Goal: Book appointment/travel/reservation

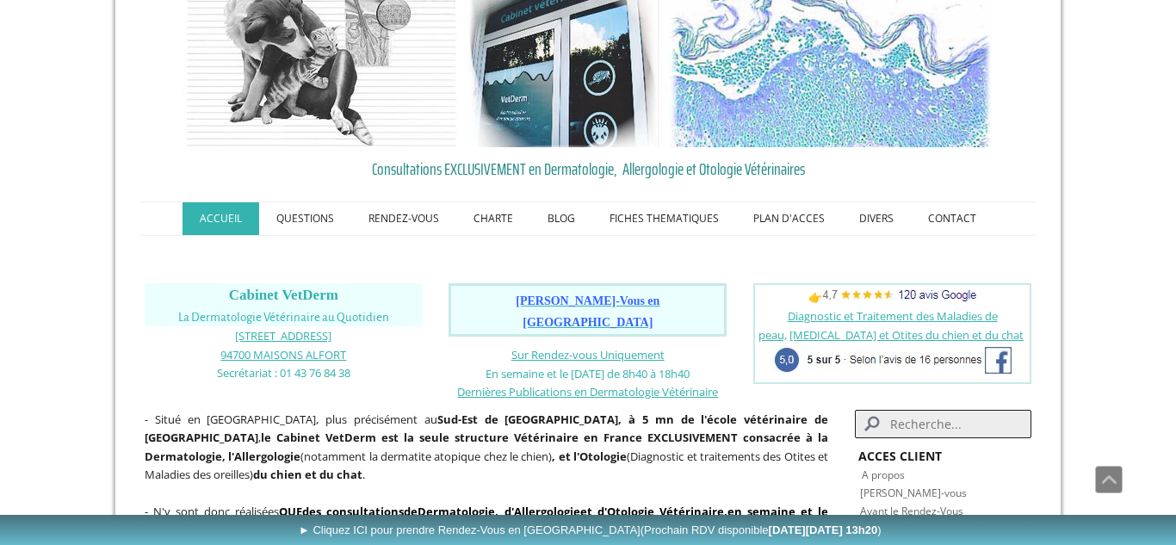
scroll to position [16, 0]
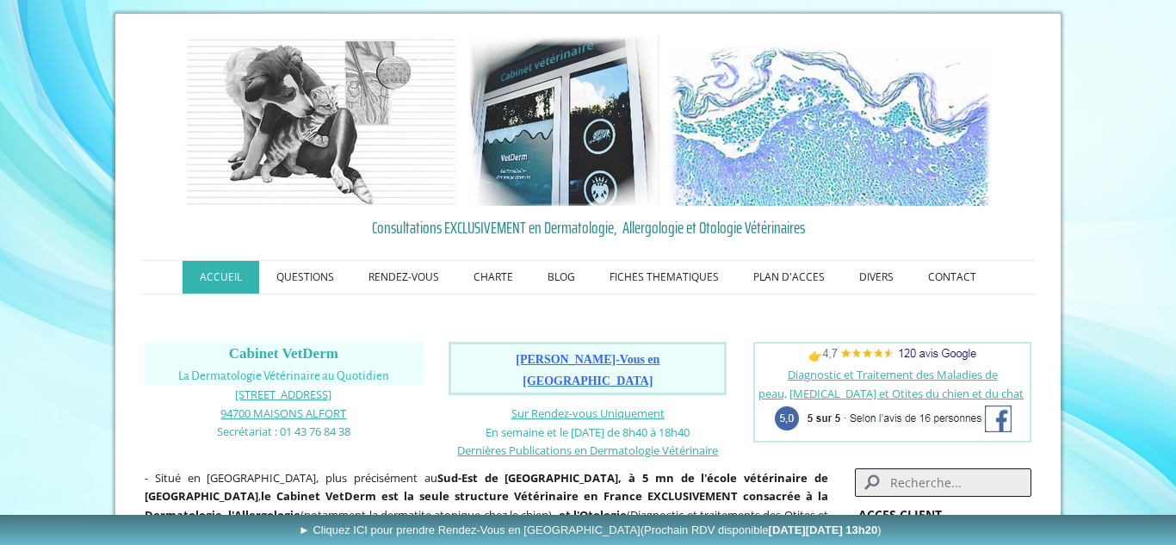
click at [553, 357] on span "Prendre Rendez-Vous en Ligne" at bounding box center [588, 370] width 144 height 34
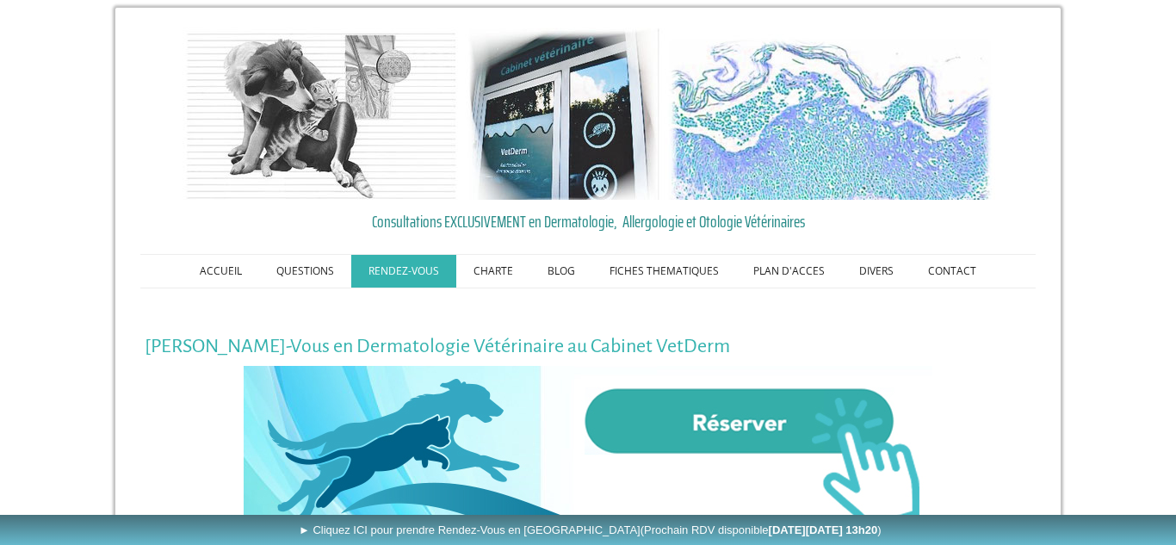
scroll to position [207, 0]
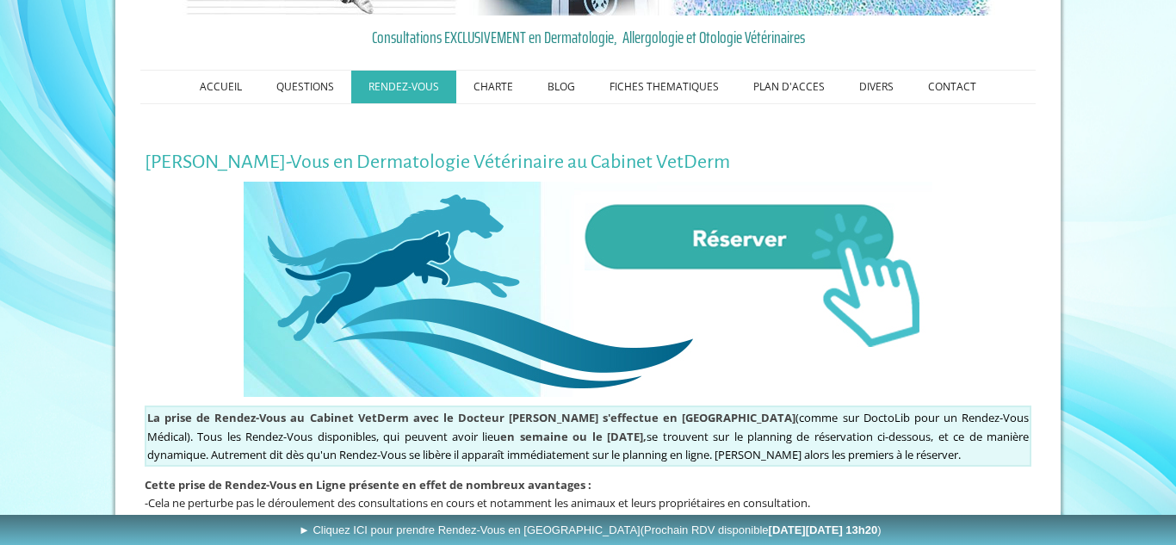
click at [732, 241] on img at bounding box center [588, 289] width 689 height 215
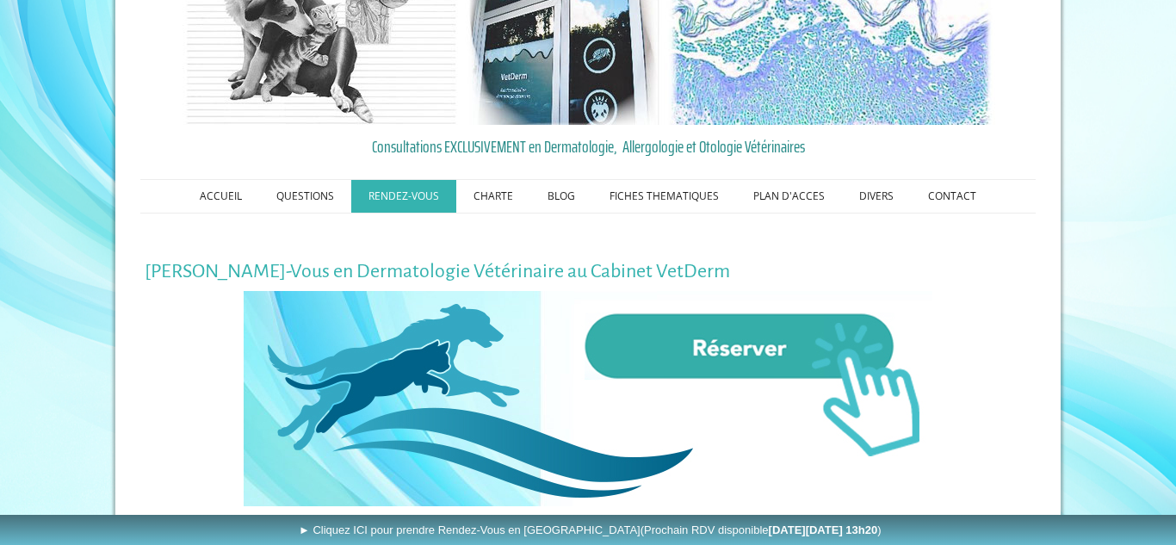
scroll to position [81, 0]
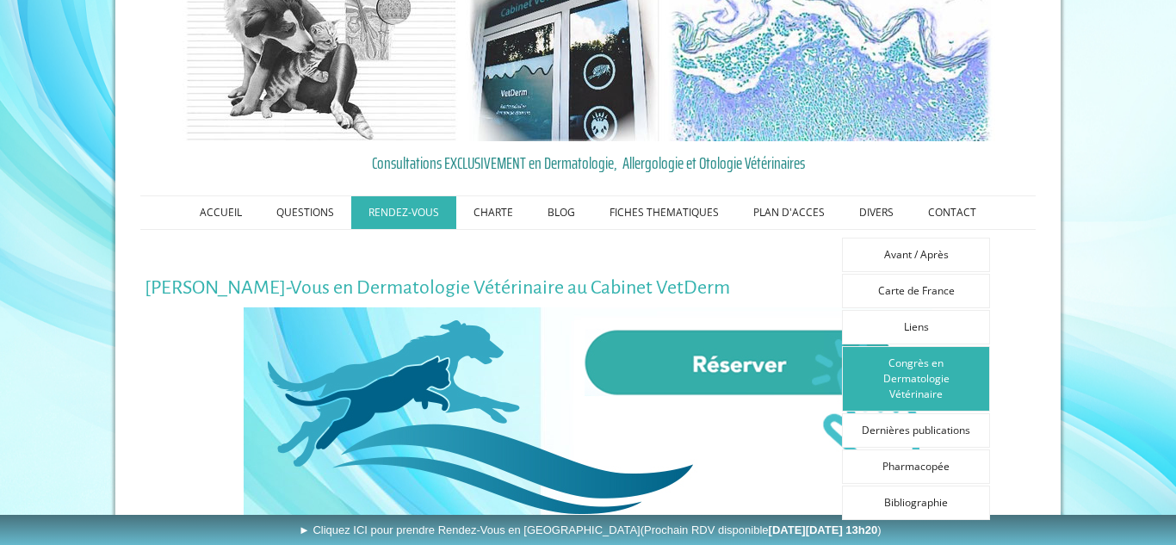
click at [913, 366] on link "Congrès en Dermatologie Vétérinaire" at bounding box center [916, 378] width 148 height 65
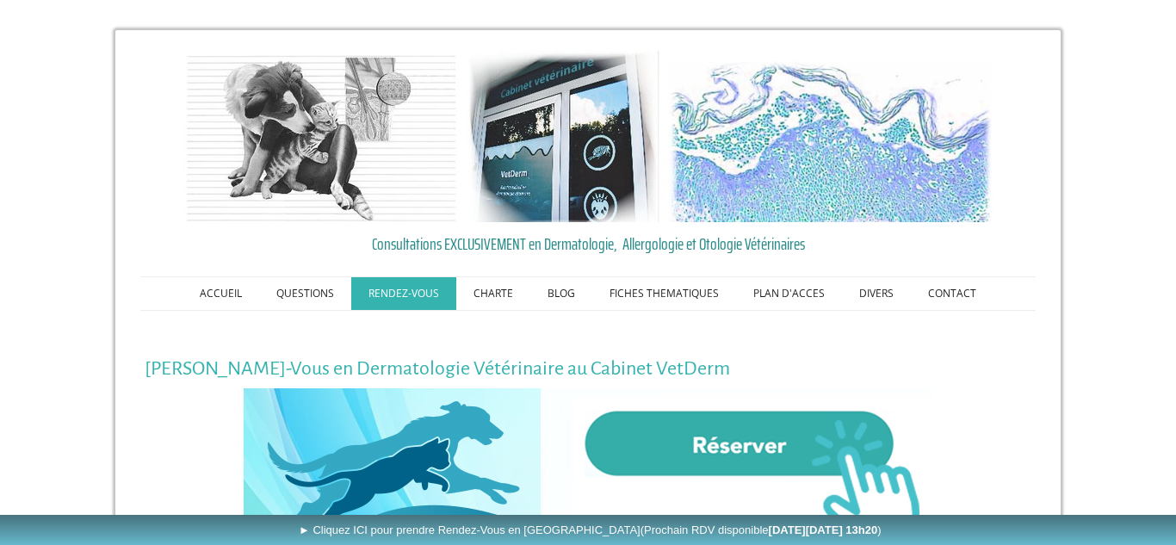
scroll to position [81, 0]
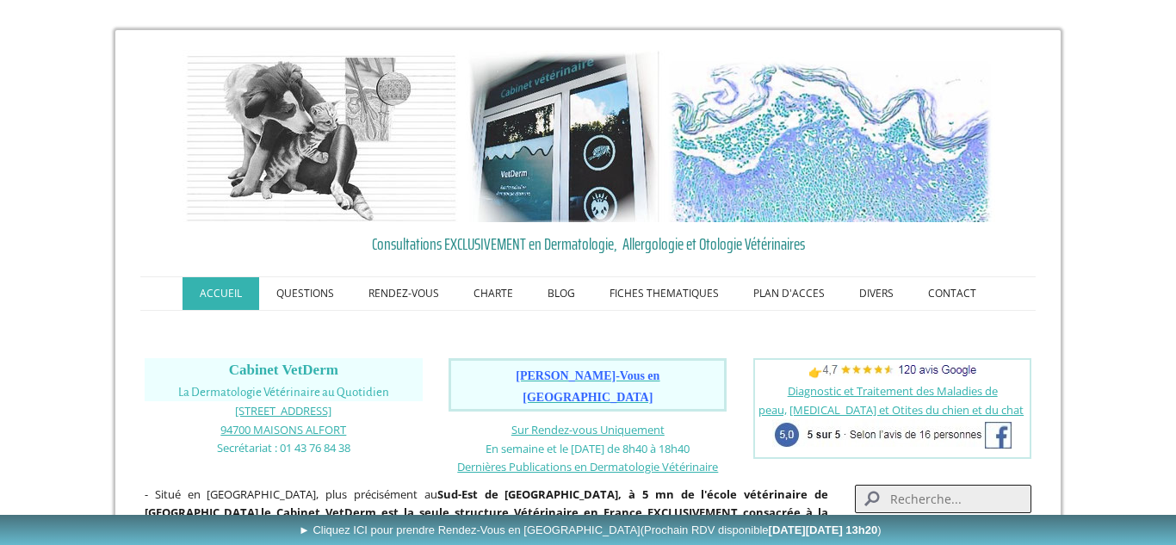
scroll to position [16, 0]
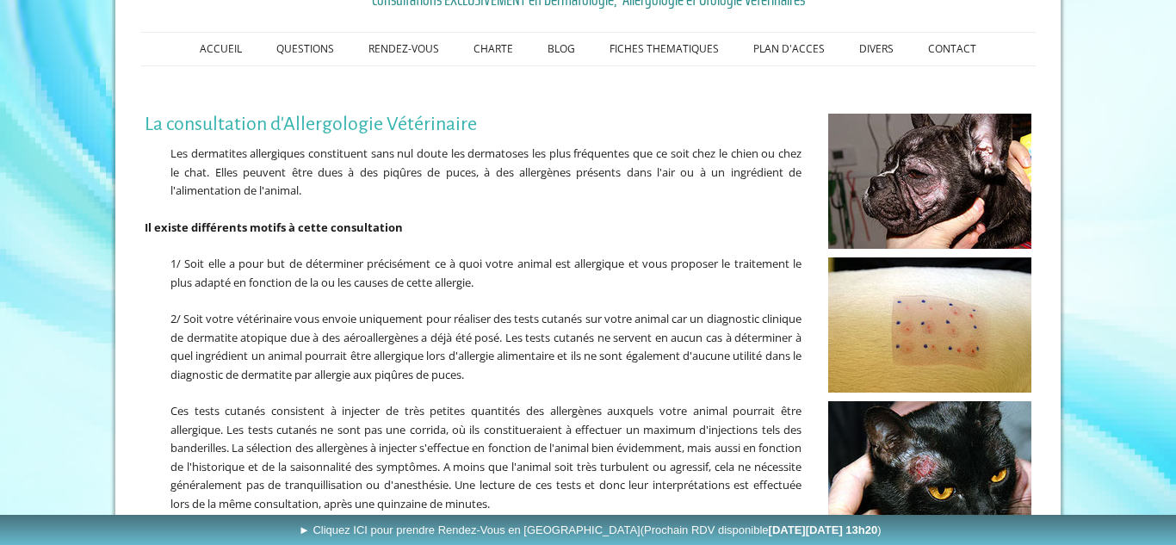
scroll to position [207, 0]
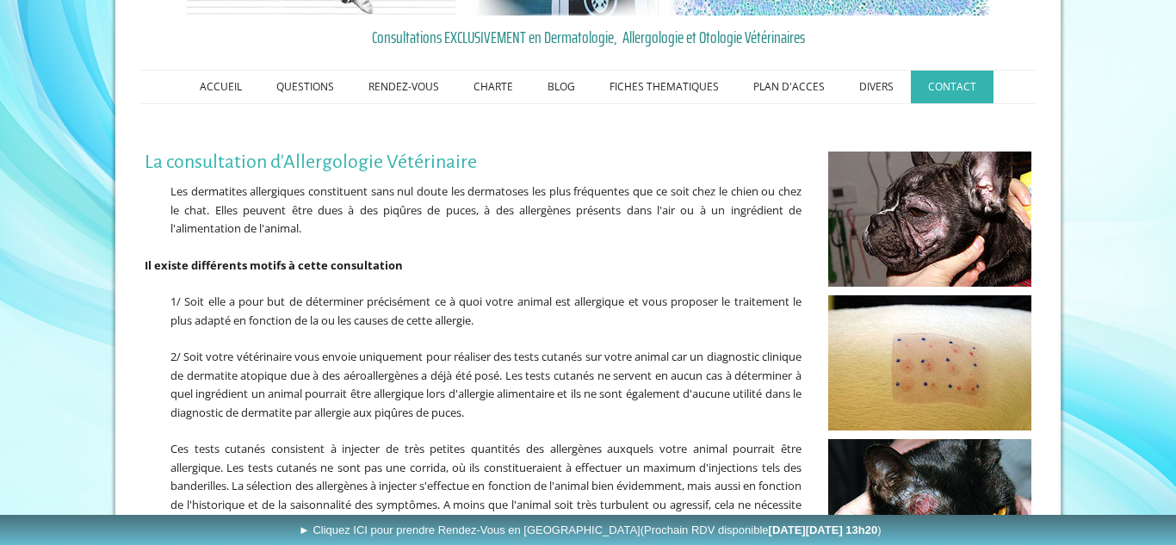
click at [970, 91] on link "CONTACT" at bounding box center [952, 87] width 83 height 33
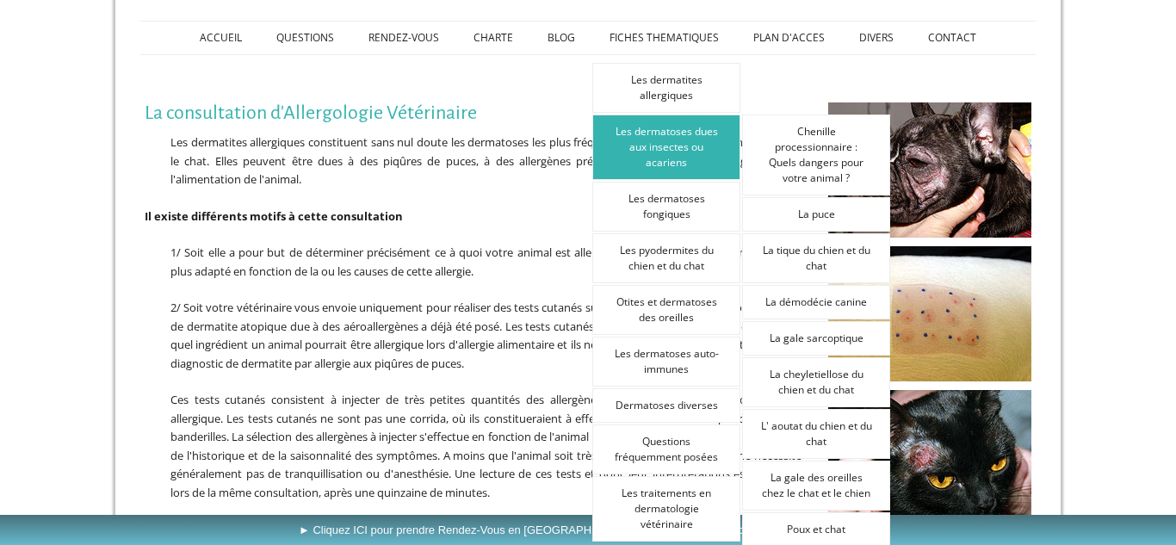
scroll to position [223, 0]
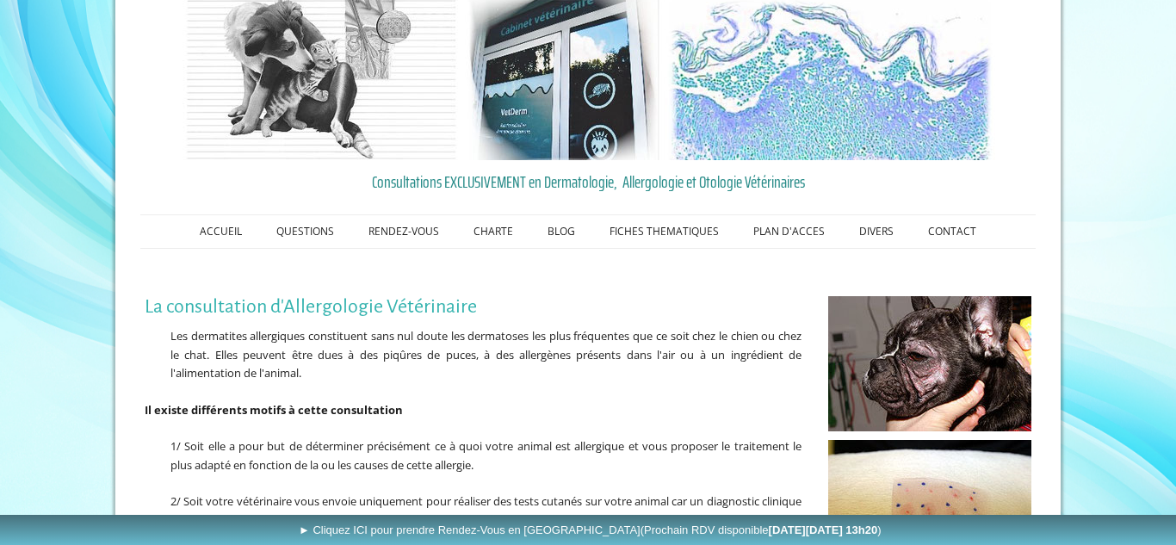
scroll to position [60, 0]
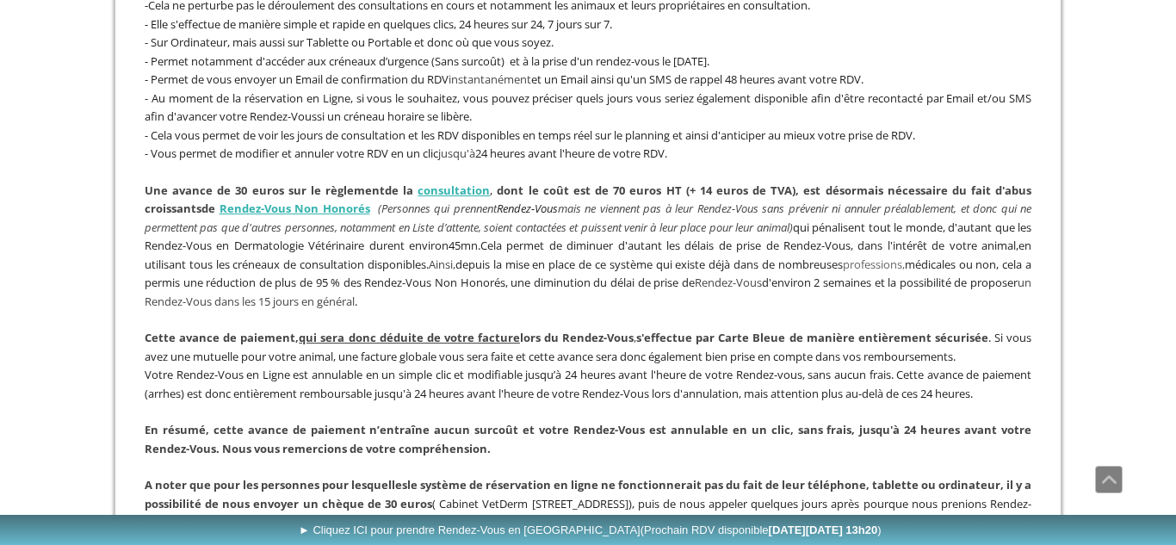
scroll to position [664, 0]
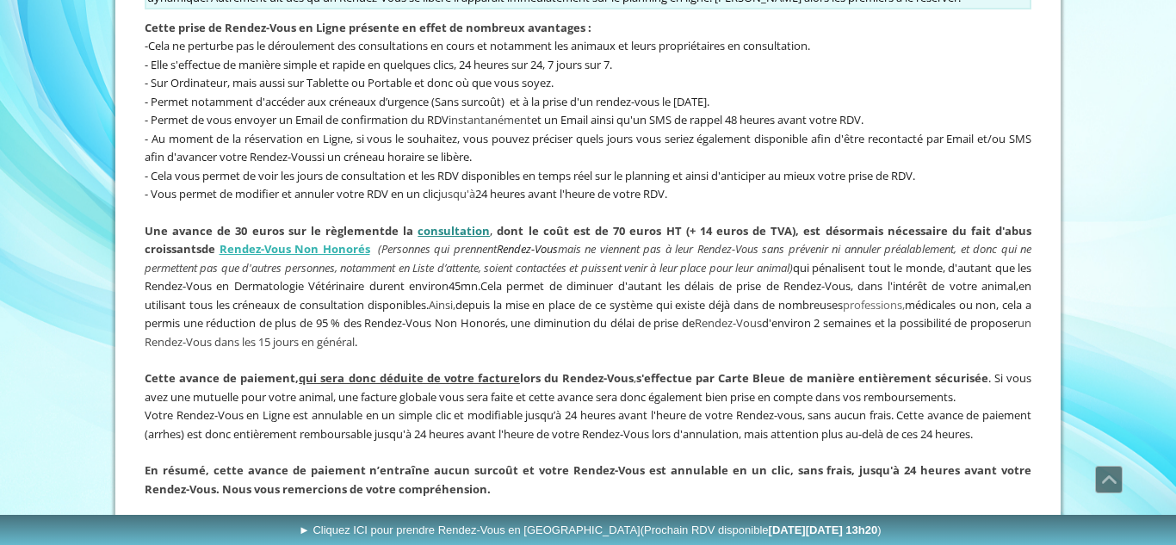
click at [457, 229] on link "consultation" at bounding box center [454, 230] width 72 height 15
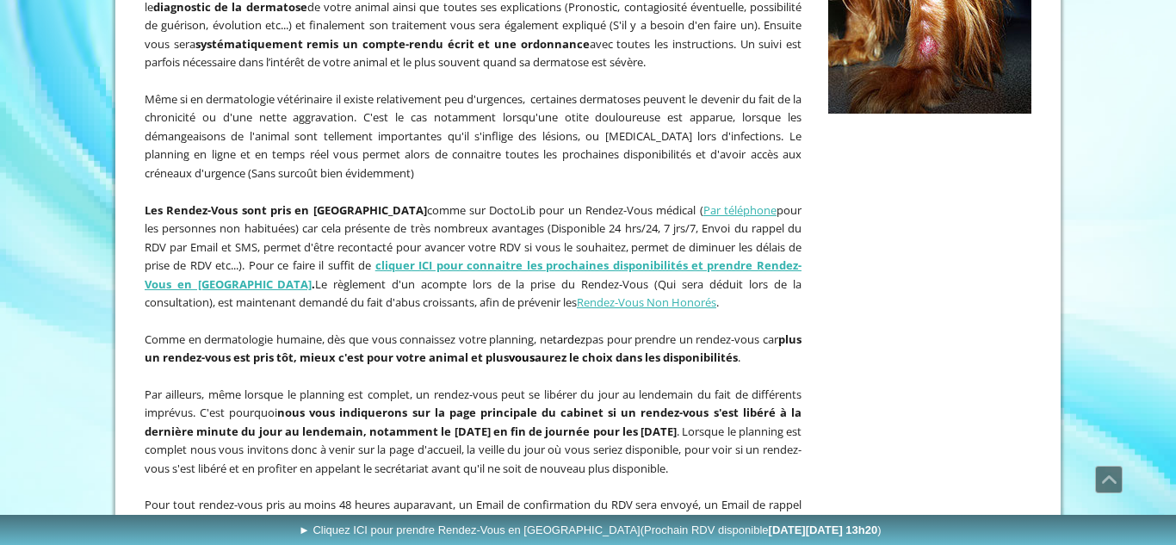
scroll to position [671, 0]
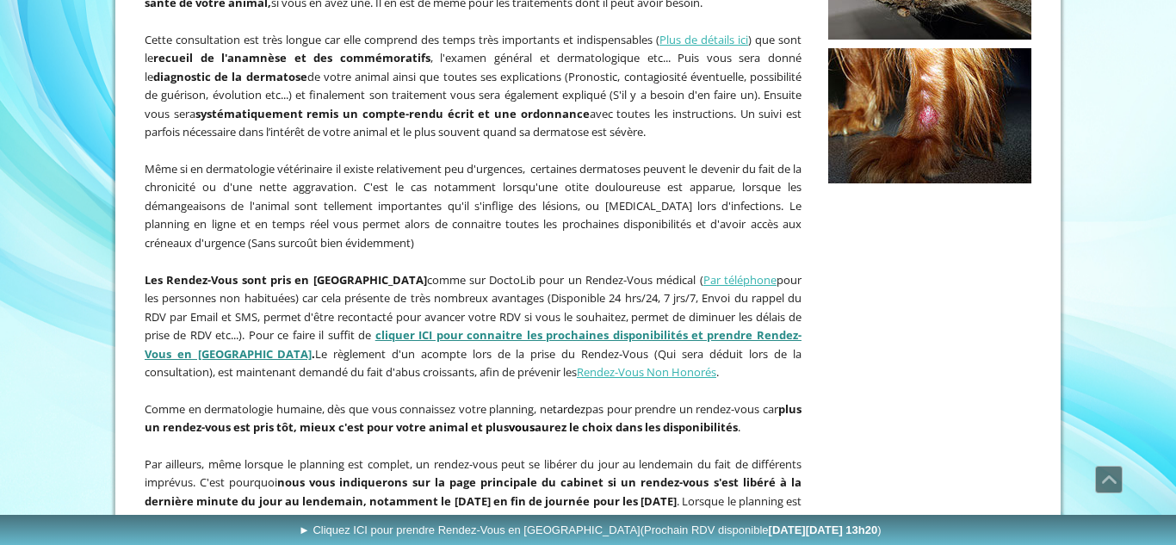
click at [613, 332] on link "cliquer ICI pour connaitre les prochaines disponibilités et prendre Rendez-Vous…" at bounding box center [473, 344] width 657 height 34
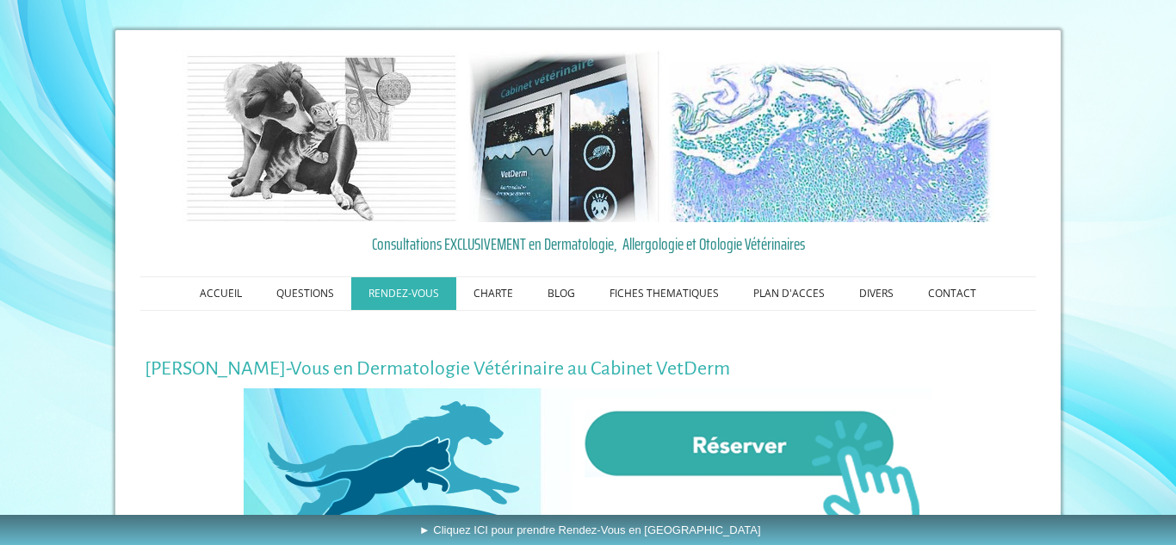
scroll to position [371, 0]
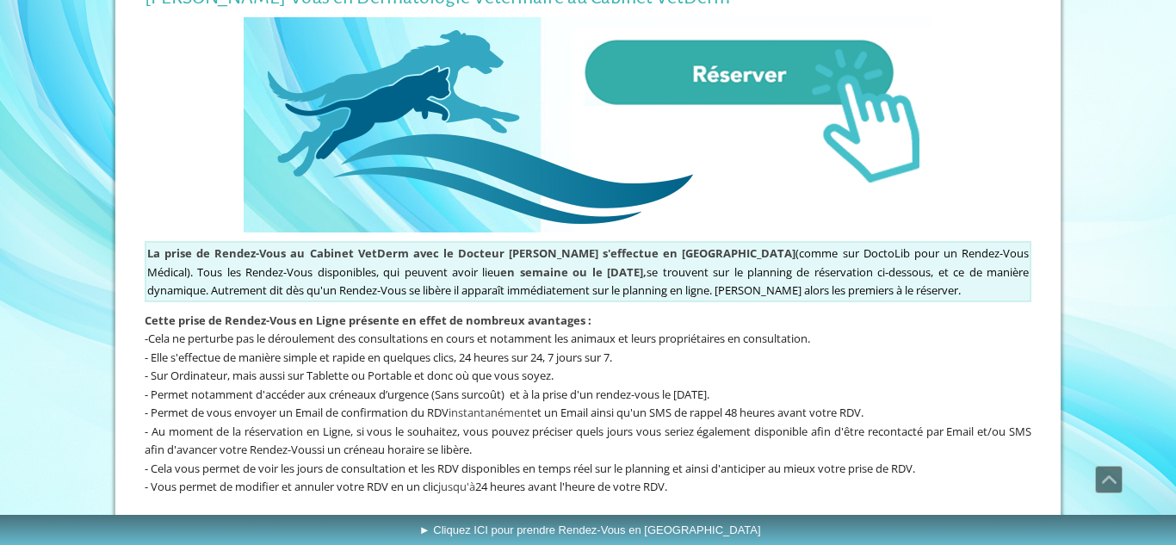
click at [739, 91] on img at bounding box center [588, 124] width 689 height 215
